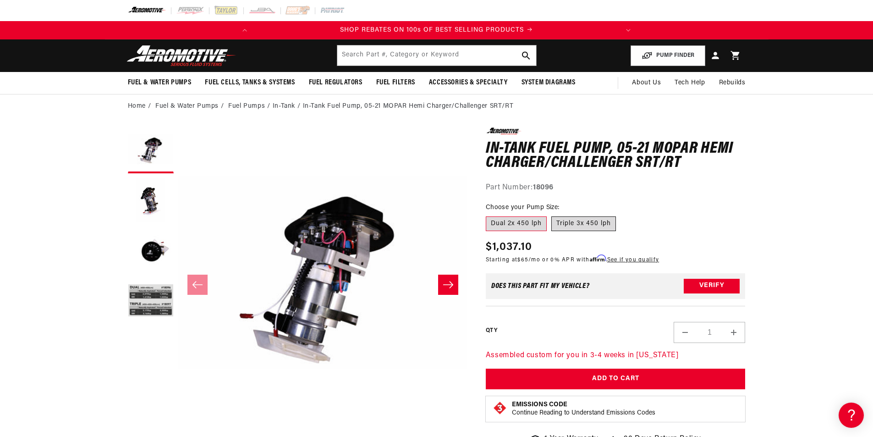
click at [587, 220] on label "Triple 3x 450 lph" at bounding box center [583, 223] width 65 height 15
click at [552, 215] on input "Triple 3x 450 lph" at bounding box center [551, 214] width 0 height 0
radio input "true"
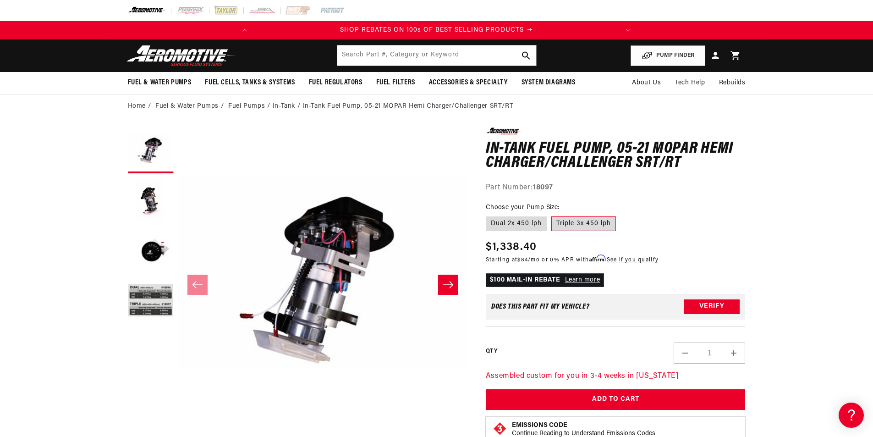
click at [447, 286] on icon "Slide right" at bounding box center [448, 284] width 11 height 9
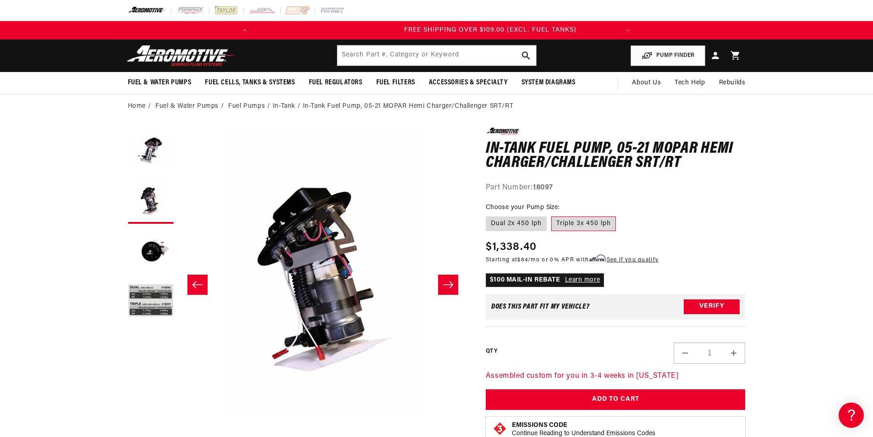
scroll to position [0, 362]
click at [447, 286] on icon "Slide right" at bounding box center [448, 284] width 11 height 9
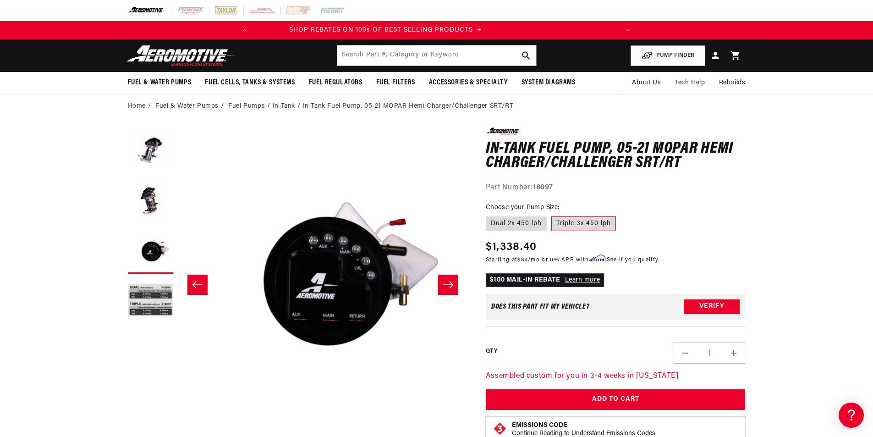
scroll to position [0, 0]
click at [447, 286] on icon "Slide right" at bounding box center [448, 284] width 11 height 9
